Goal: Task Accomplishment & Management: Manage account settings

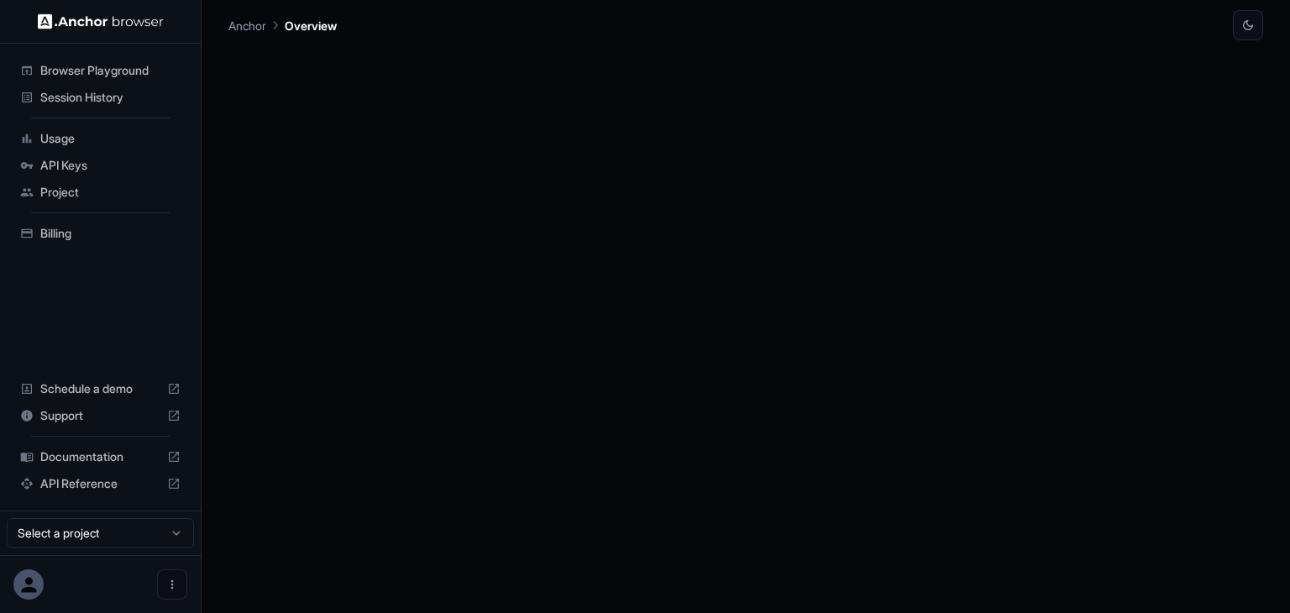
click at [79, 159] on span "API Keys" at bounding box center [110, 165] width 140 height 17
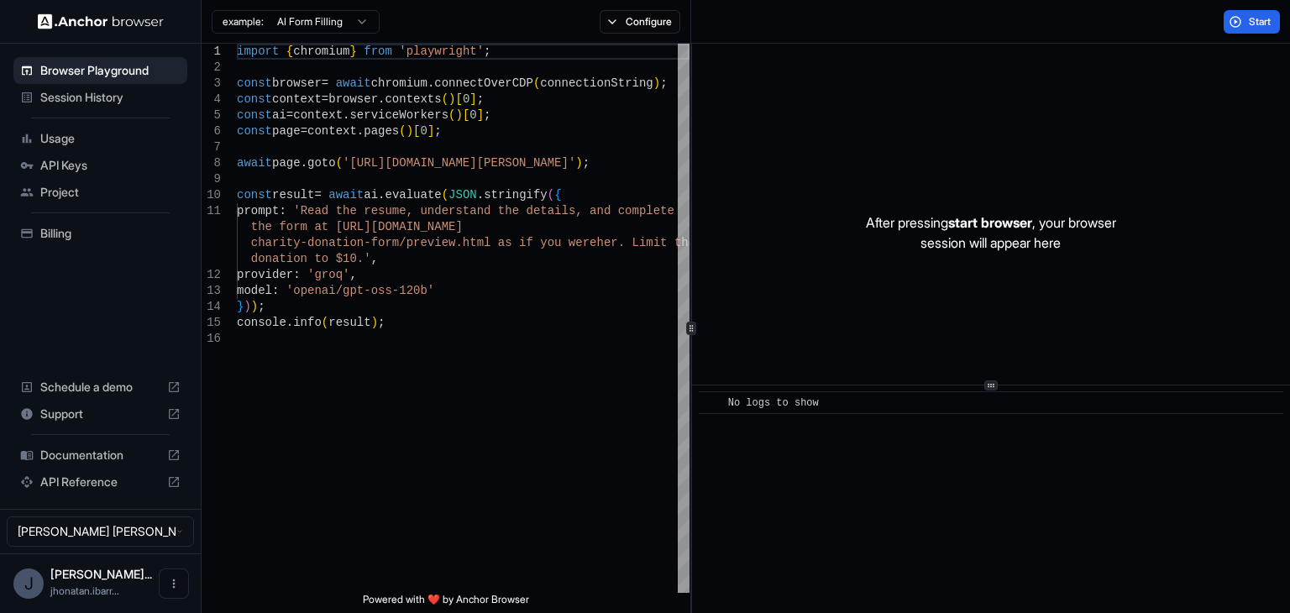
click at [84, 162] on span "API Keys" at bounding box center [110, 165] width 140 height 17
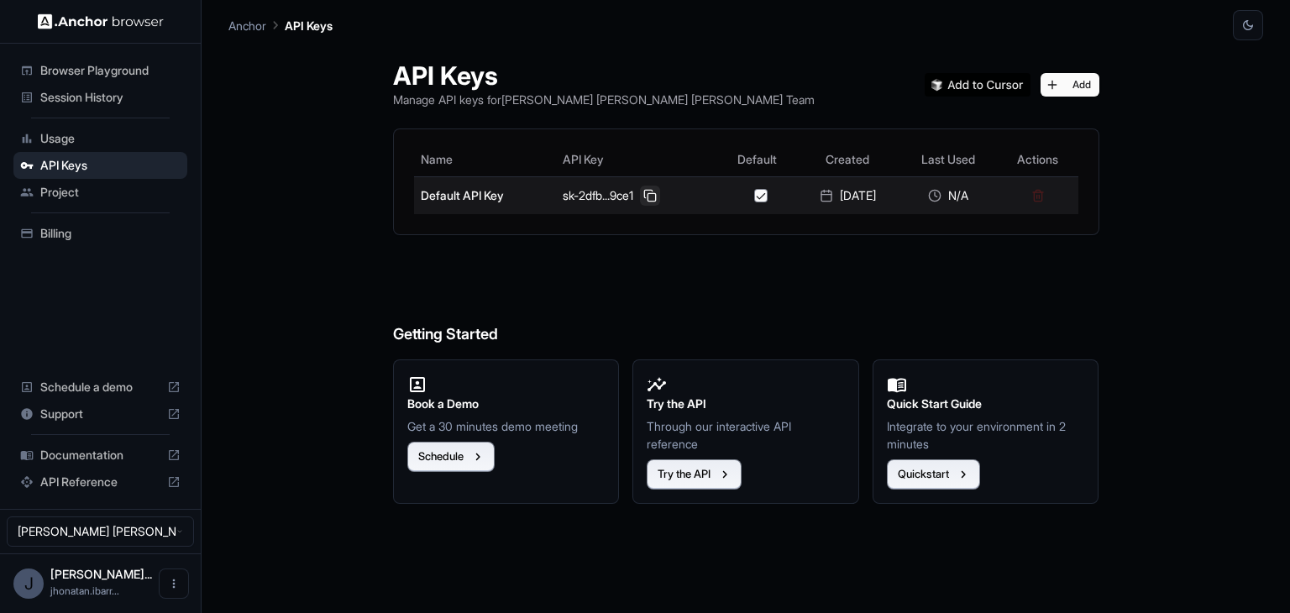
click at [647, 191] on button at bounding box center [650, 196] width 20 height 20
